Goal: Task Accomplishment & Management: Manage account settings

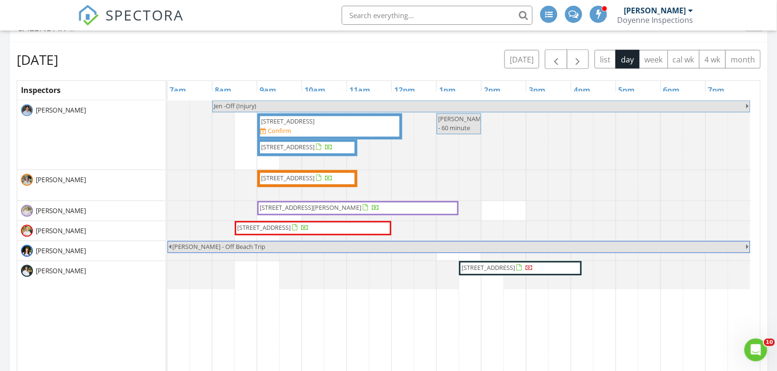
scroll to position [1125, 795]
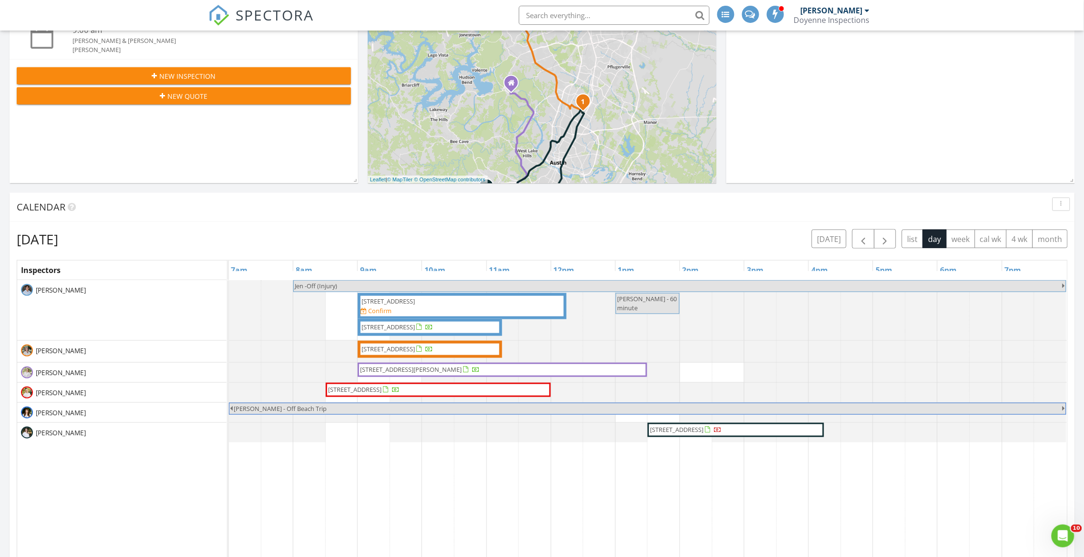
scroll to position [1125, 1103]
click at [434, 327] on div at bounding box center [430, 328] width 8 height 8
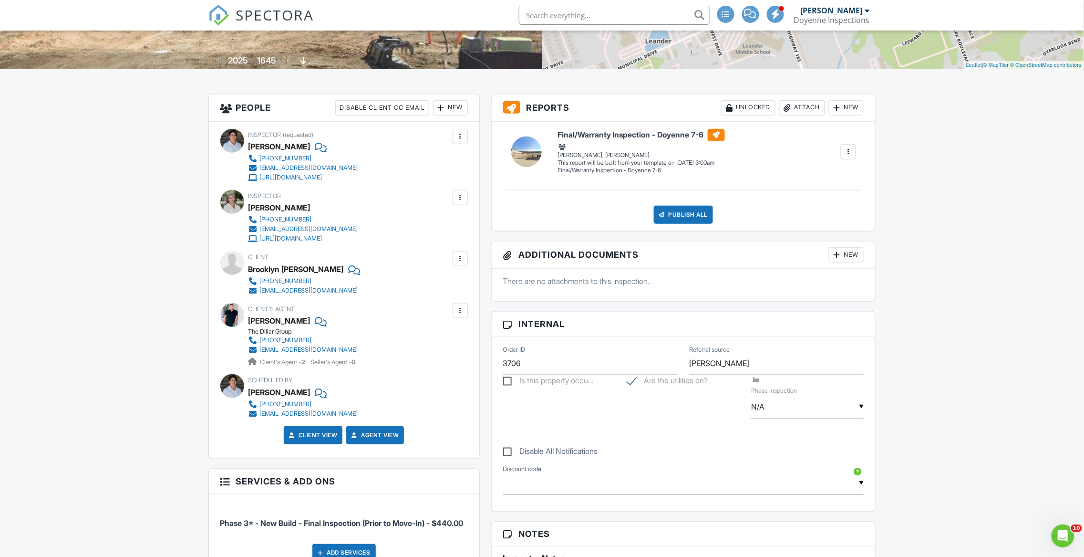
scroll to position [378, 0]
